Goal: Find contact information: Find contact information

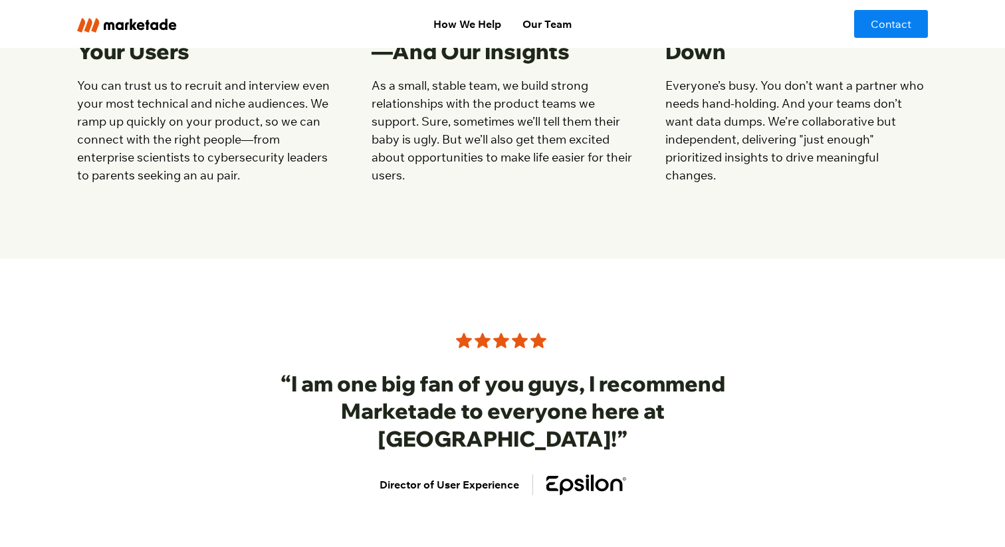
scroll to position [1752, 0]
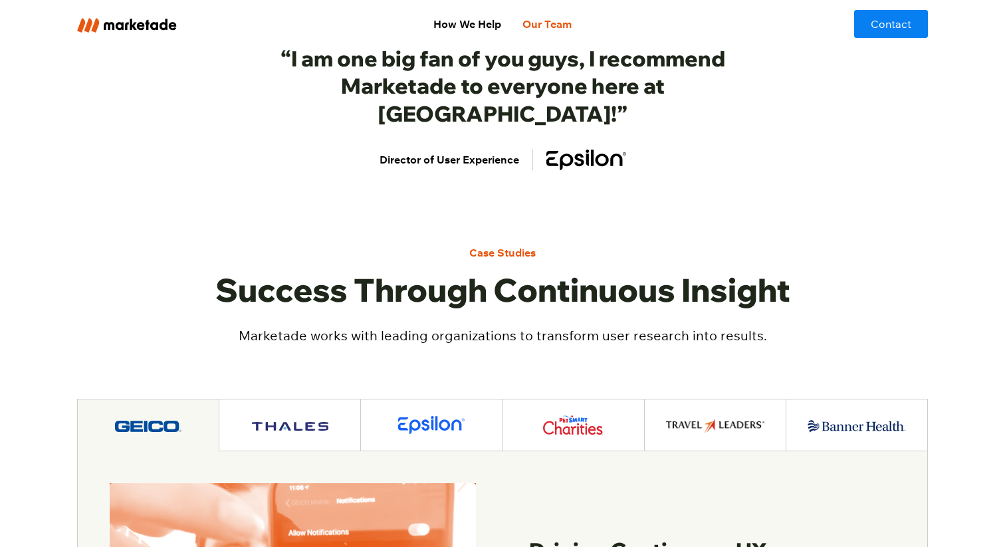
click at [546, 17] on link "Our Team" at bounding box center [547, 24] width 70 height 27
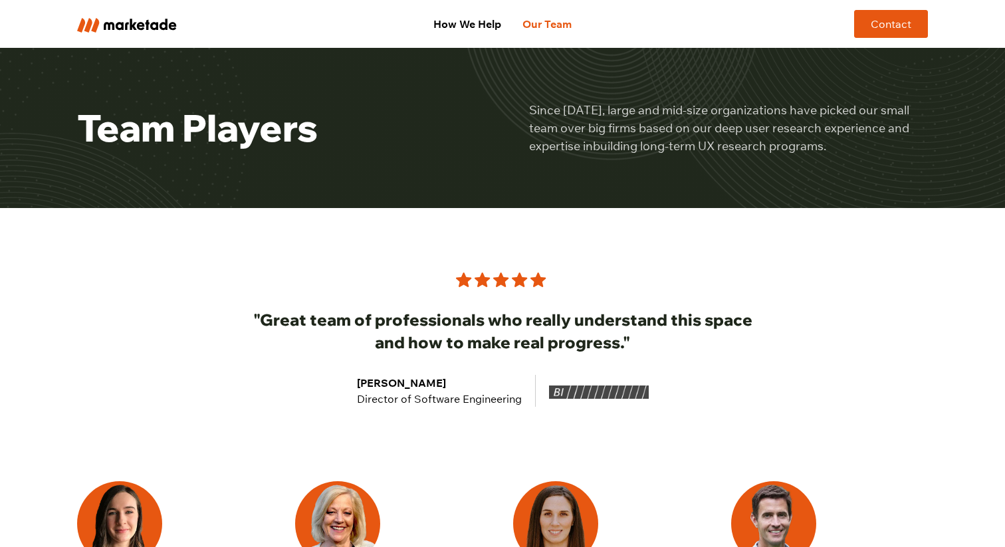
click at [888, 25] on link "Contact" at bounding box center [891, 24] width 74 height 28
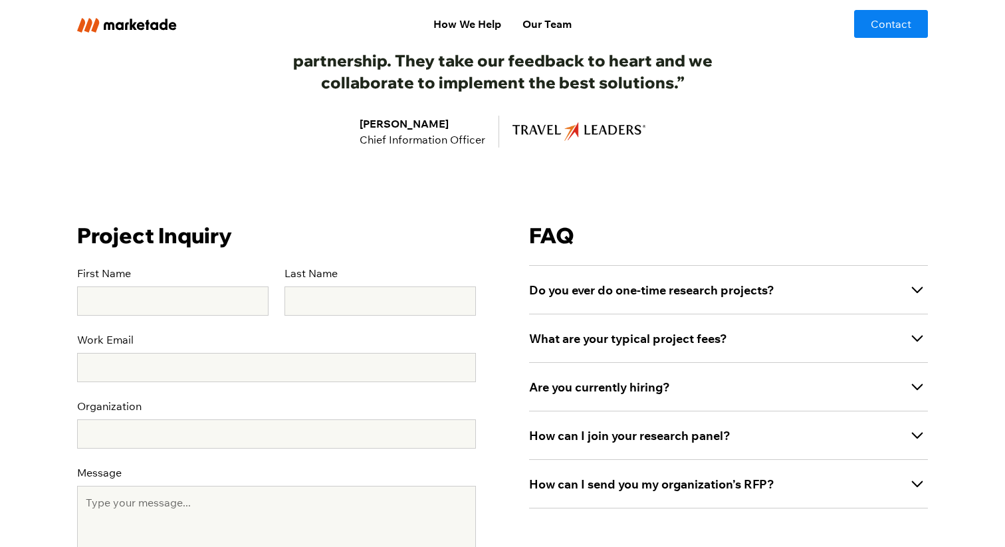
scroll to position [359, 0]
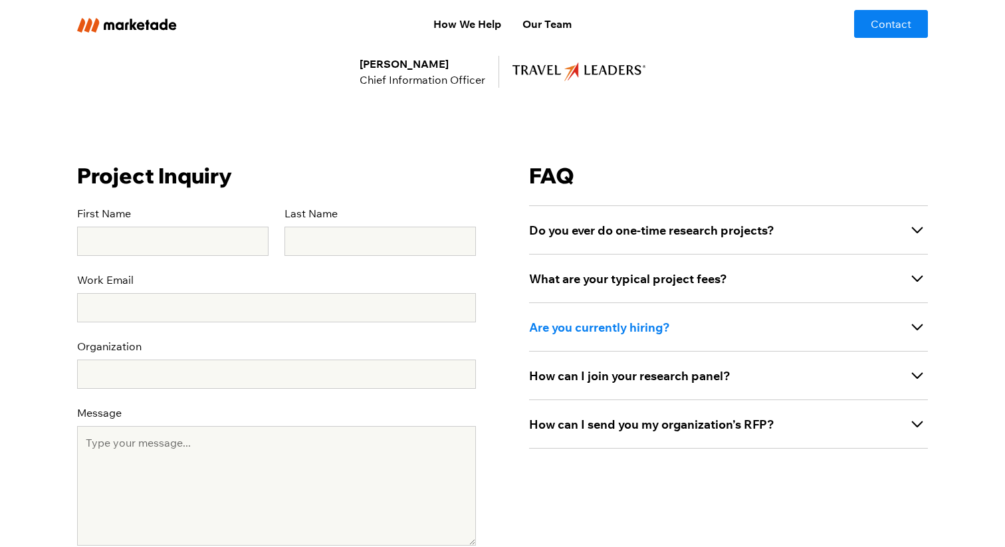
click at [583, 330] on strong "Are you currently hiring?" at bounding box center [599, 327] width 141 height 15
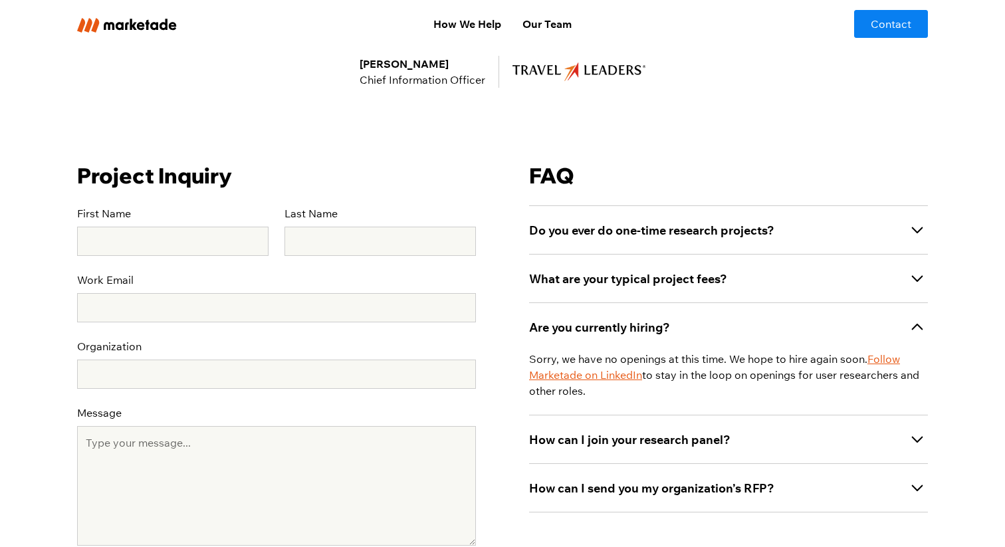
click at [883, 359] on link "Follow Marketade on LinkedIn" at bounding box center [714, 366] width 371 height 29
